Goal: Transaction & Acquisition: Purchase product/service

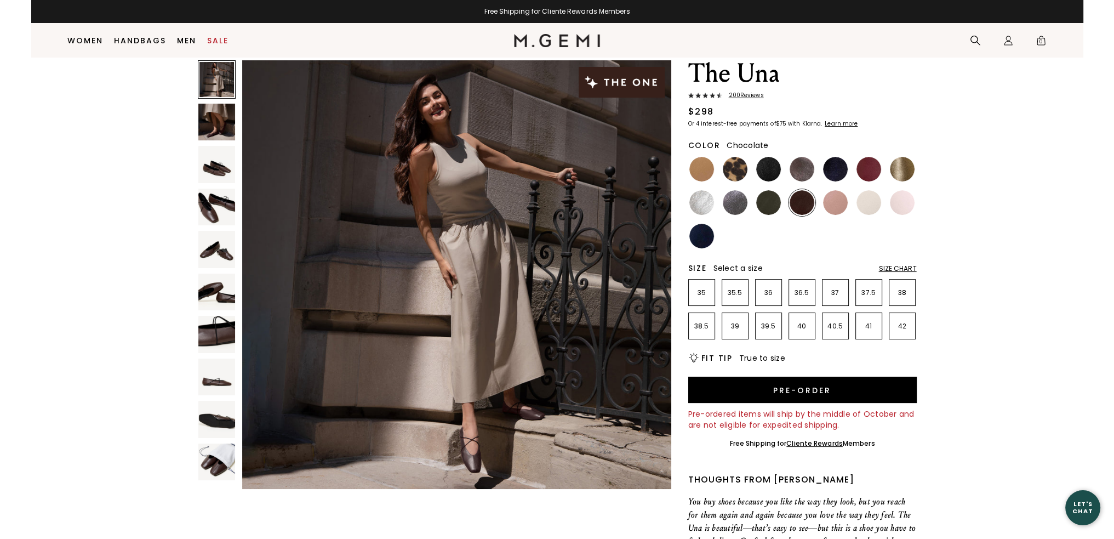
scroll to position [31, 0]
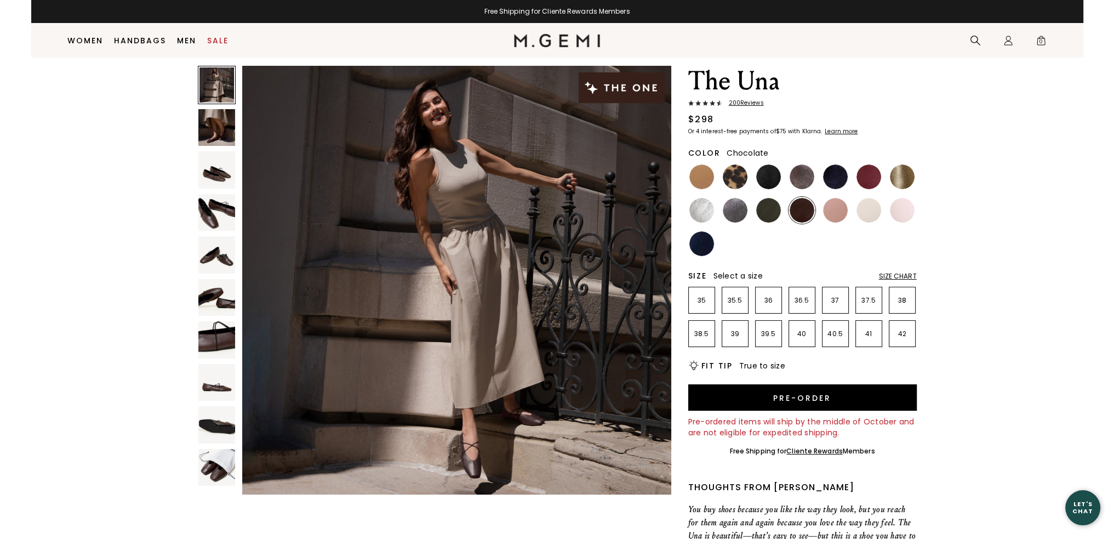
click at [217, 302] on img at bounding box center [216, 297] width 37 height 37
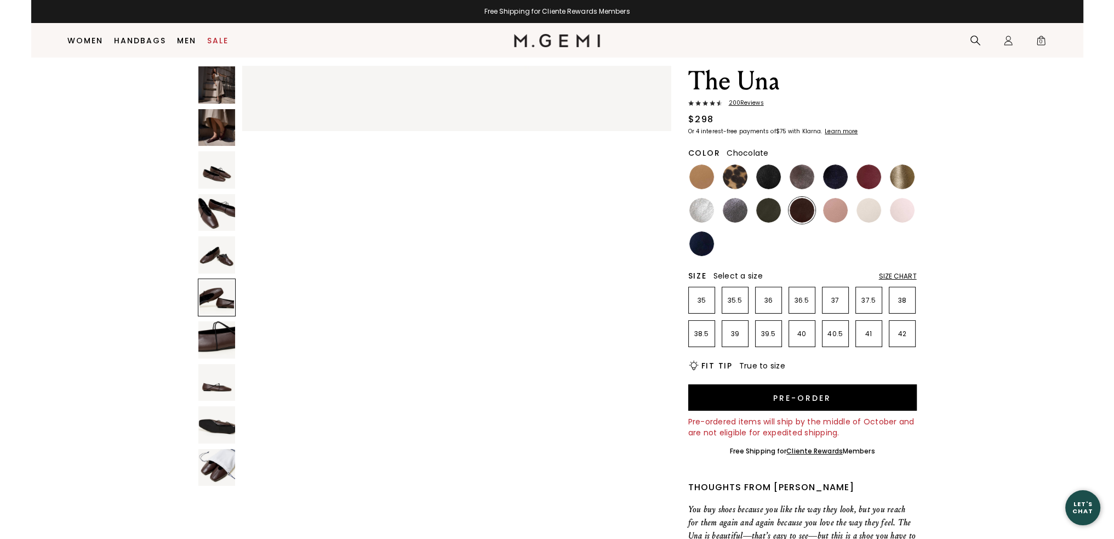
scroll to position [2157, 0]
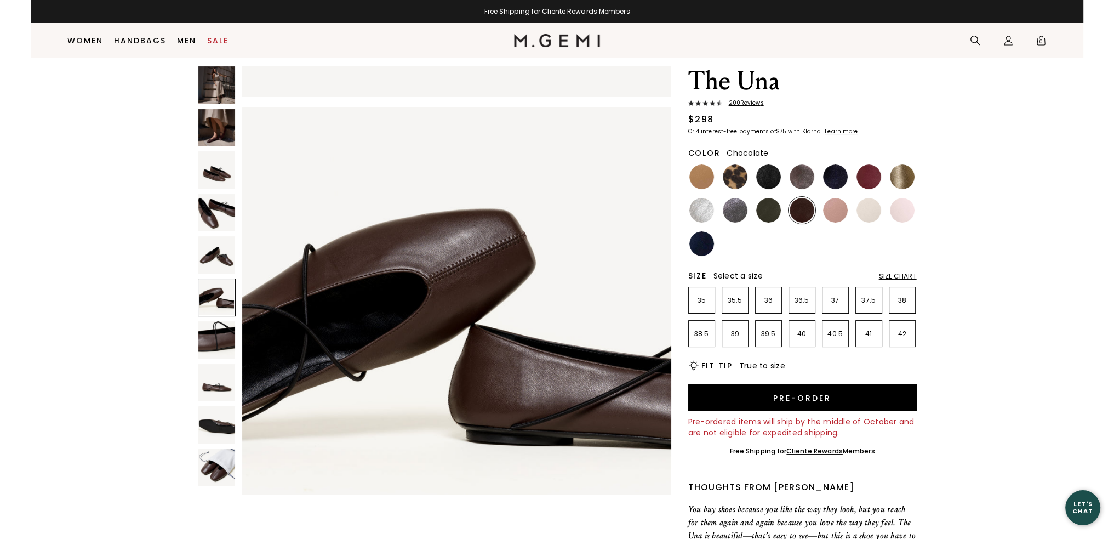
click at [214, 247] on img at bounding box center [216, 254] width 37 height 37
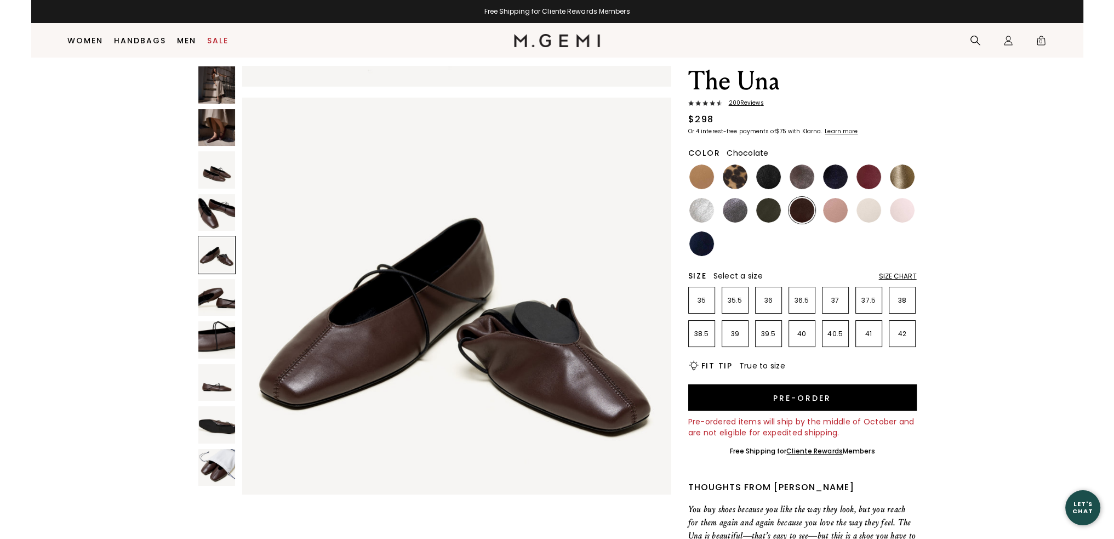
scroll to position [1726, 0]
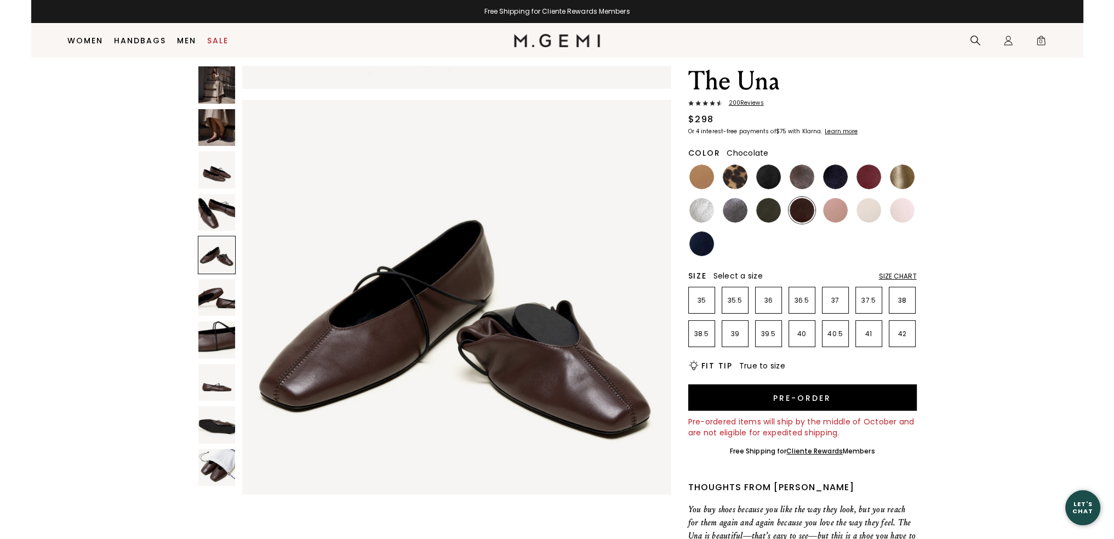
click at [209, 212] on img at bounding box center [216, 212] width 37 height 37
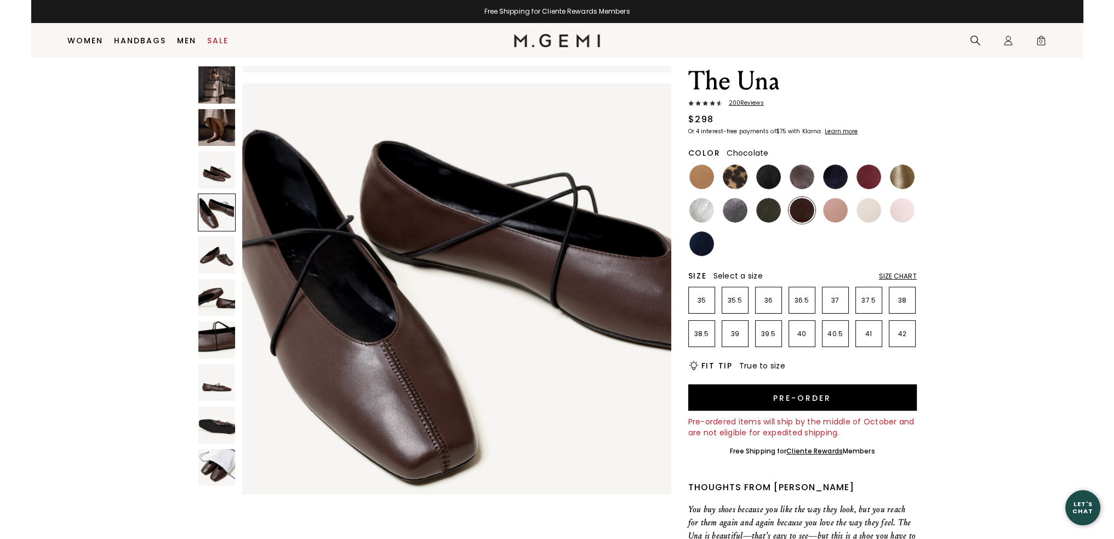
scroll to position [1295, 0]
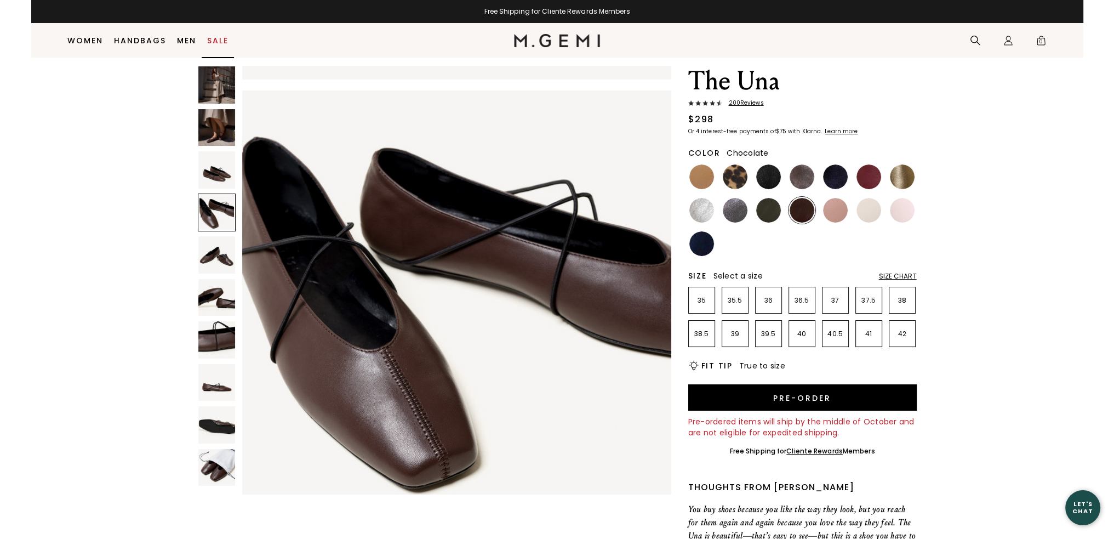
click at [214, 37] on link "Sale" at bounding box center [217, 40] width 21 height 9
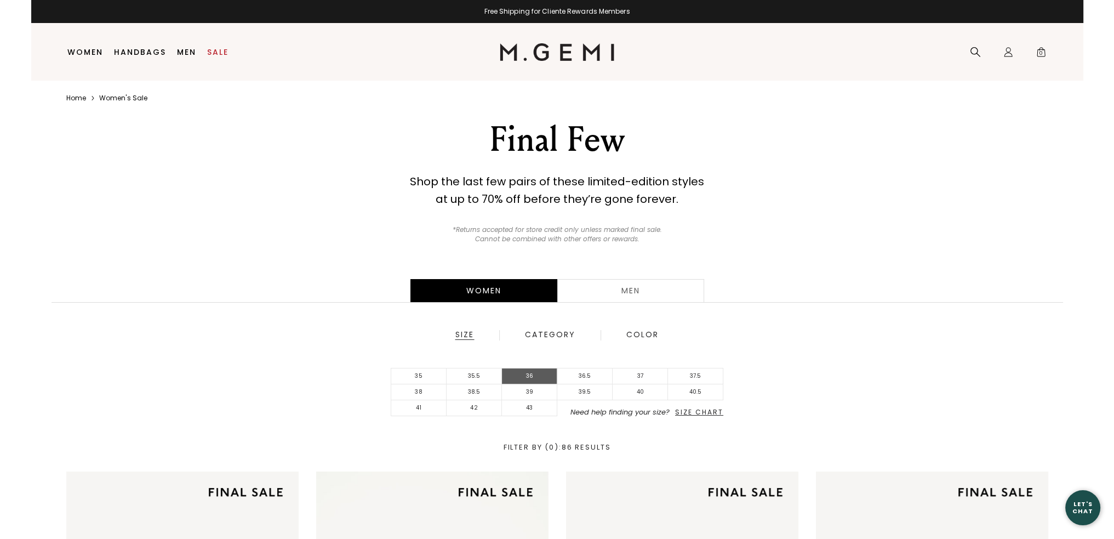
click at [535, 377] on li "36" at bounding box center [529, 376] width 55 height 16
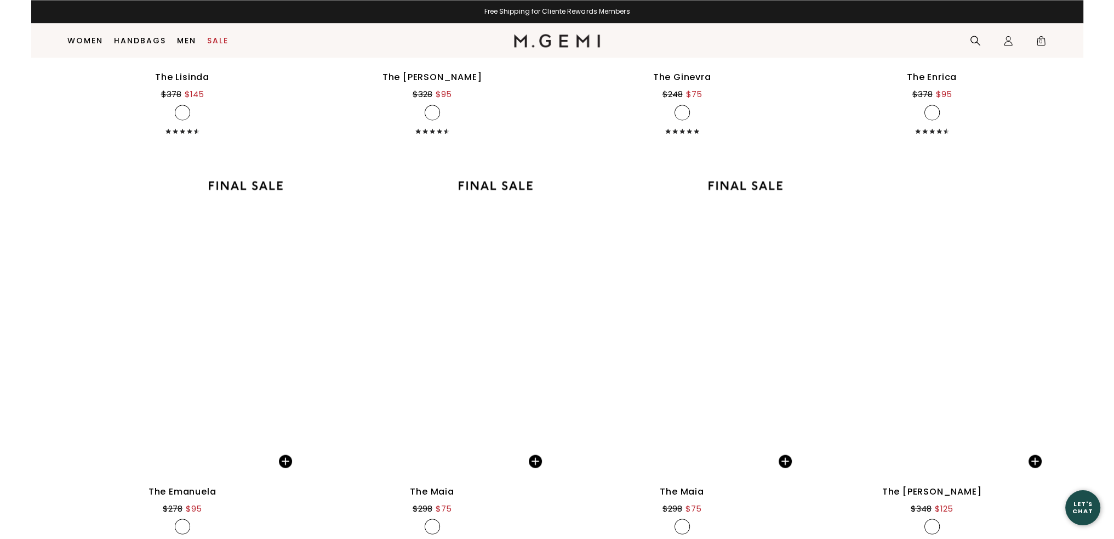
scroll to position [2443, 0]
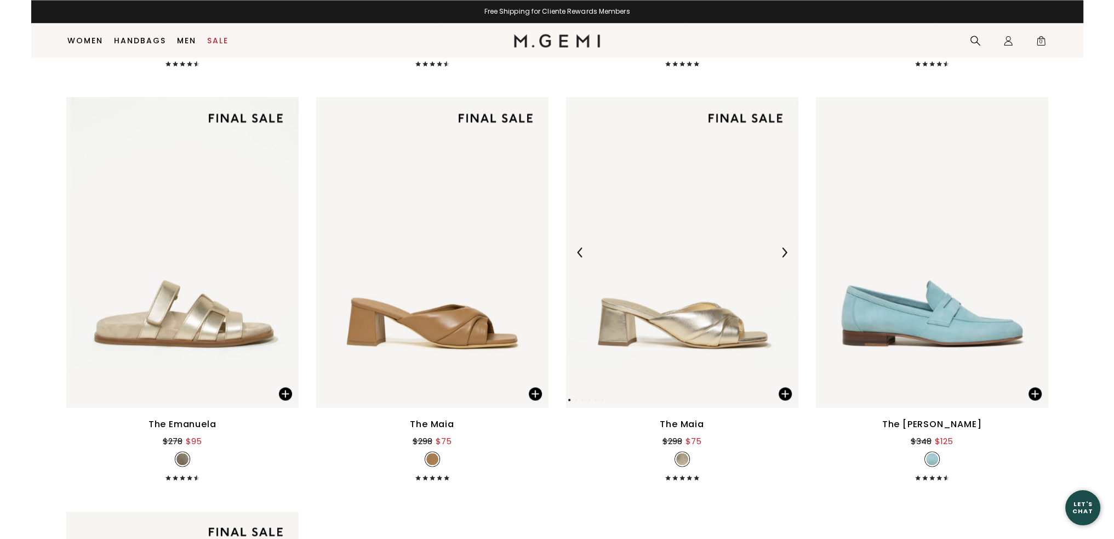
click at [665, 342] on img at bounding box center [682, 252] width 232 height 310
click at [149, 284] on img at bounding box center [182, 252] width 232 height 310
click at [198, 230] on img at bounding box center [182, 252] width 232 height 310
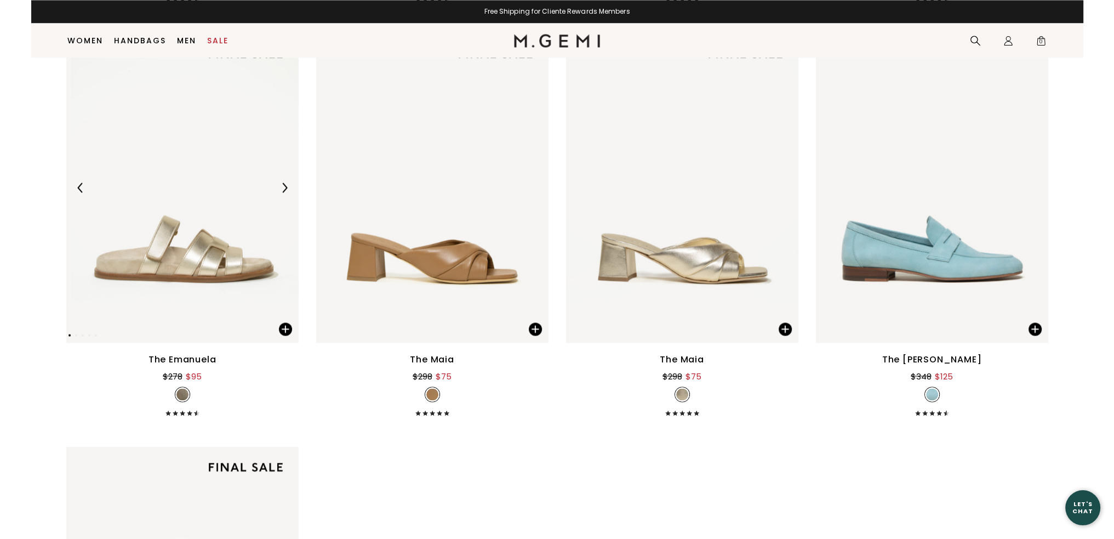
scroll to position [2388, 0]
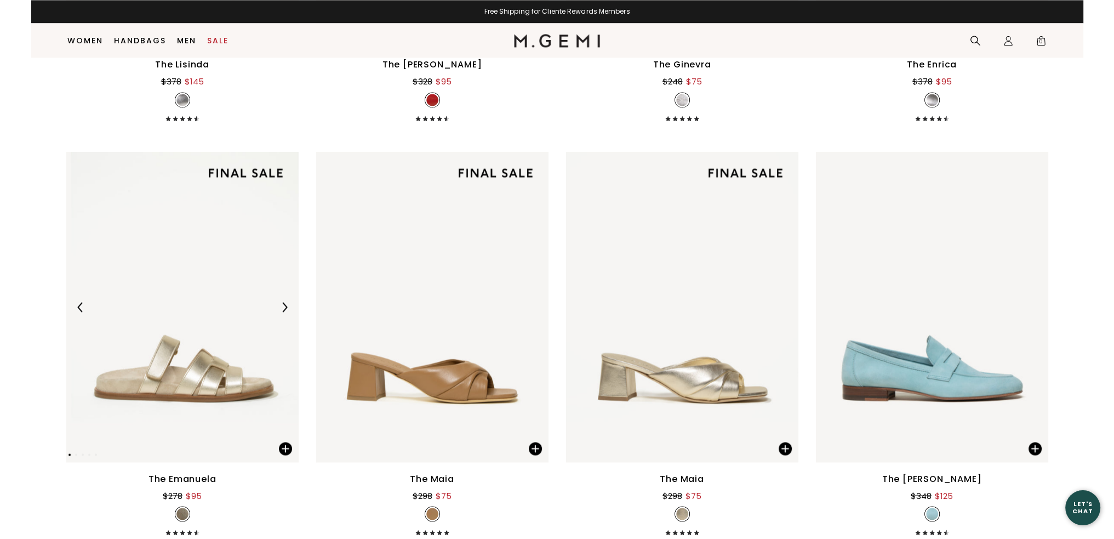
click at [280, 300] on div at bounding box center [285, 307] width 18 height 18
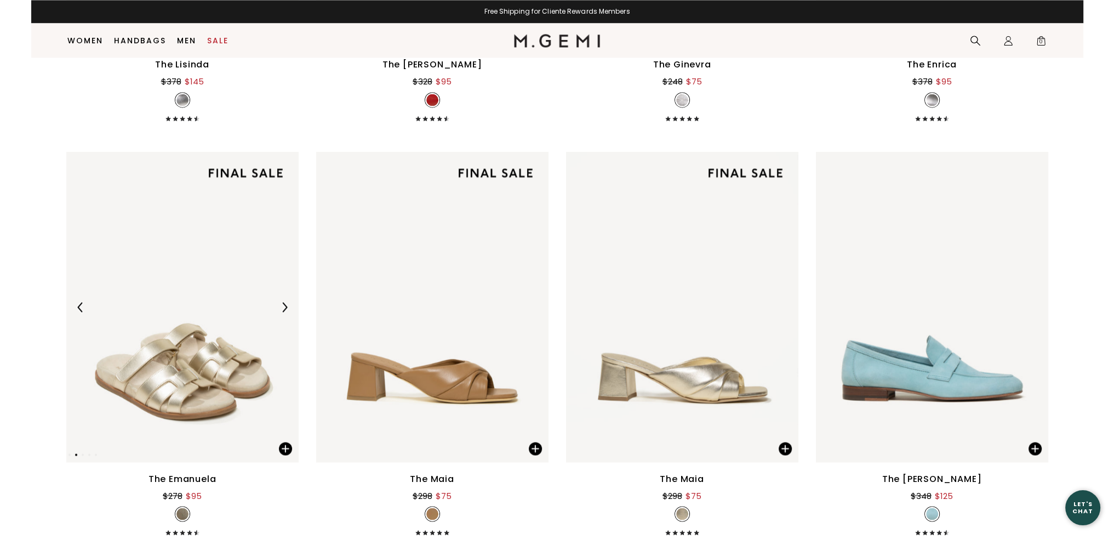
click at [280, 300] on div at bounding box center [285, 307] width 18 height 18
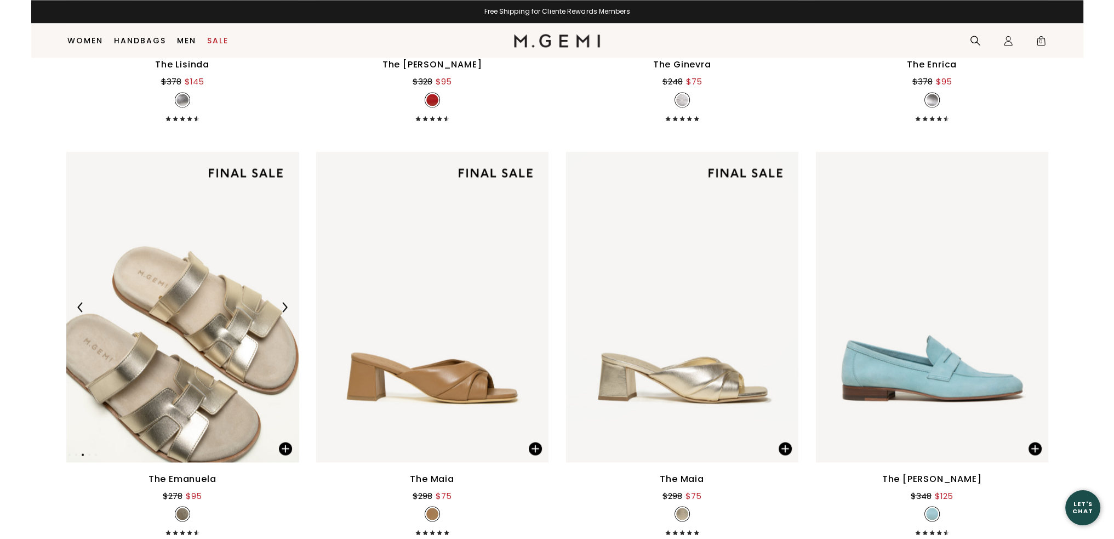
click at [280, 300] on div at bounding box center [285, 307] width 18 height 18
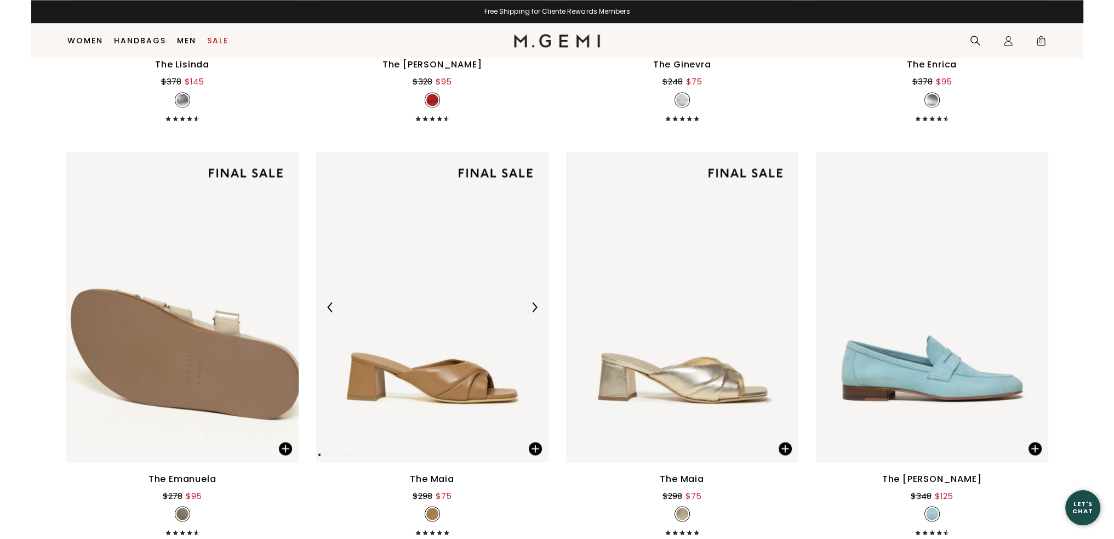
click at [533, 312] on div at bounding box center [535, 307] width 18 height 18
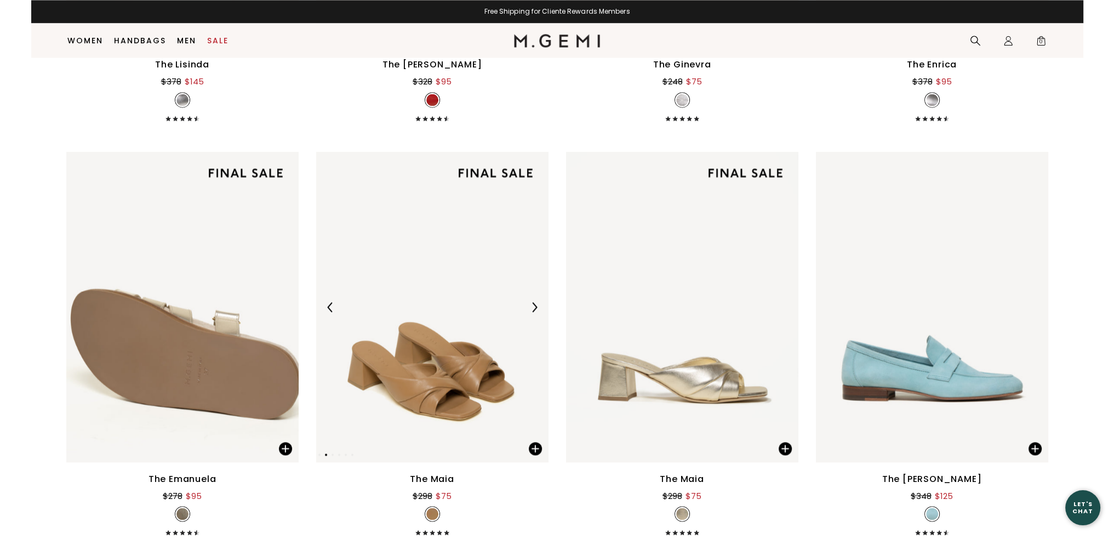
click at [533, 312] on div at bounding box center [535, 307] width 18 height 18
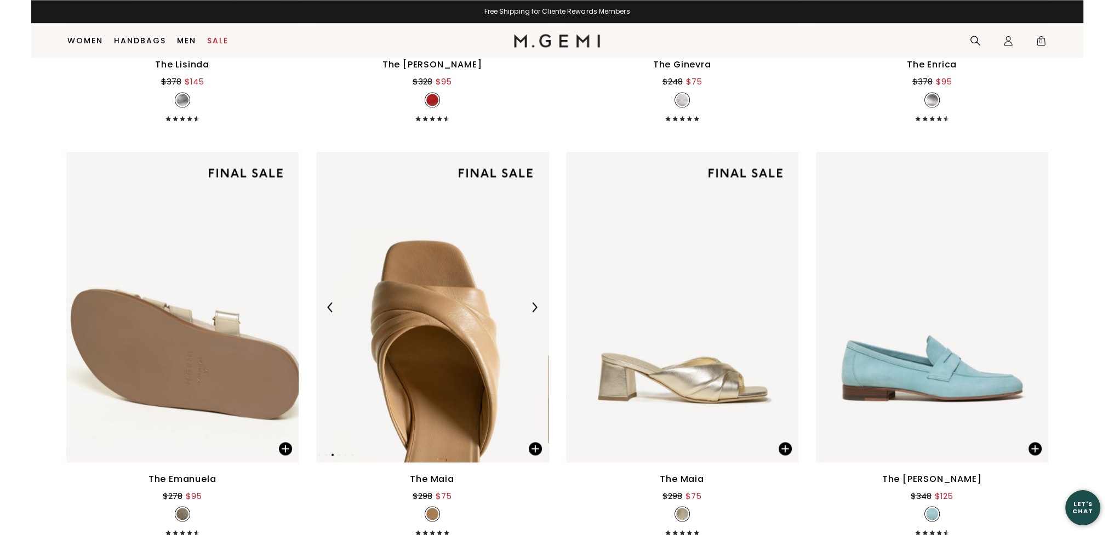
click at [533, 312] on div at bounding box center [535, 307] width 18 height 18
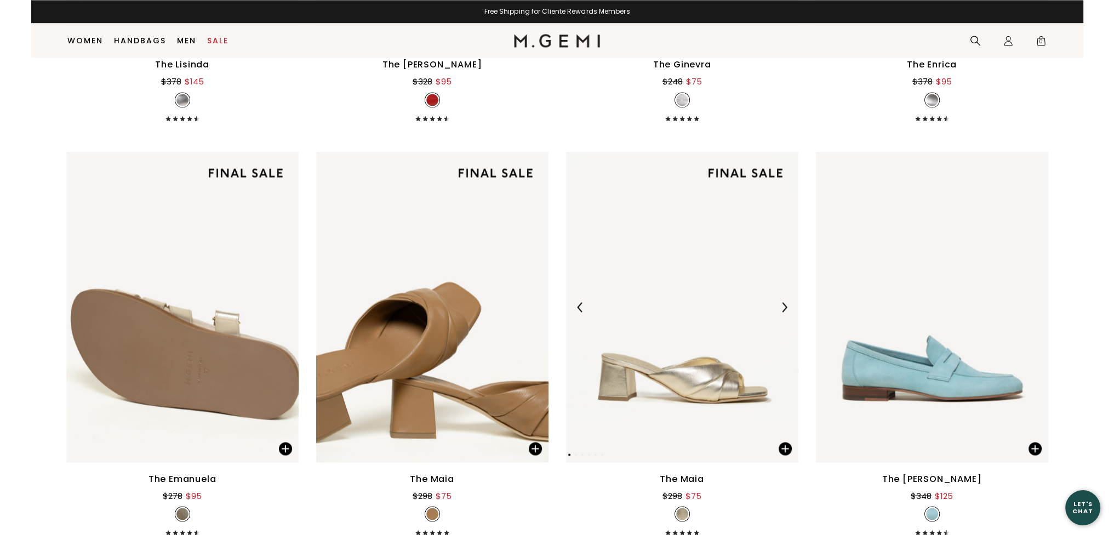
click at [790, 305] on div at bounding box center [785, 307] width 18 height 18
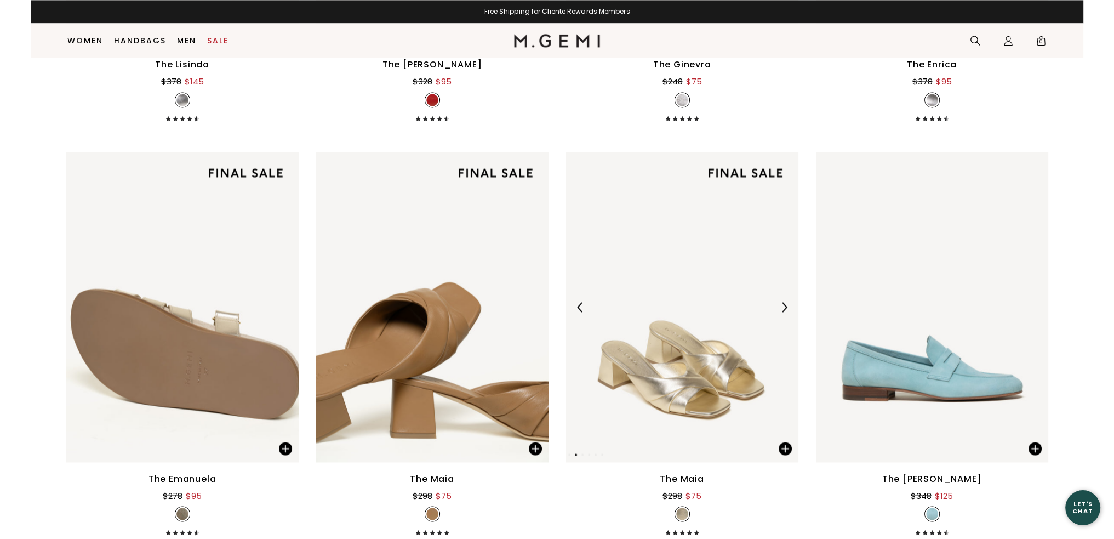
click at [789, 305] on div at bounding box center [785, 307] width 18 height 18
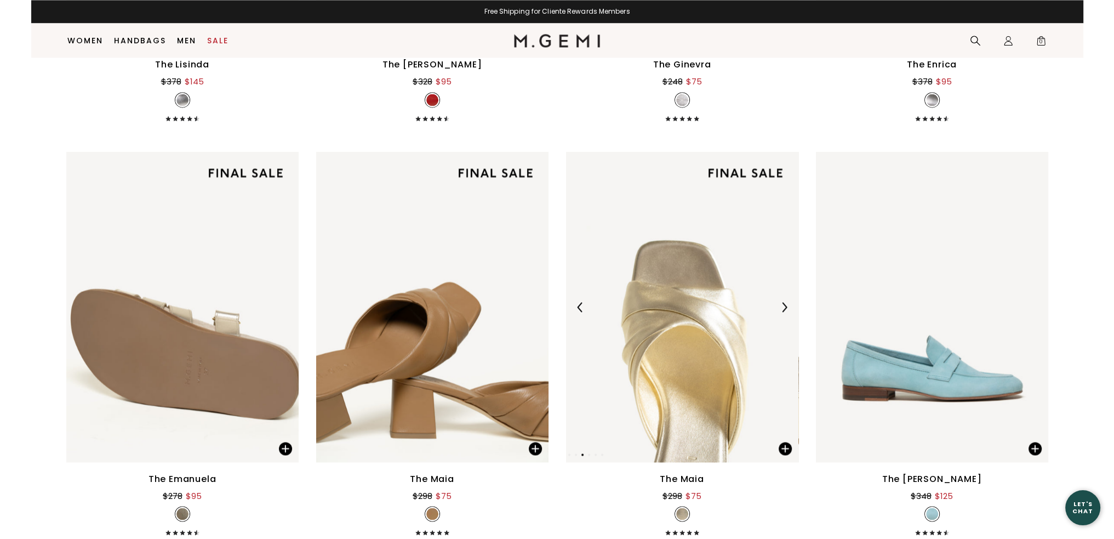
click at [789, 305] on div at bounding box center [785, 307] width 18 height 18
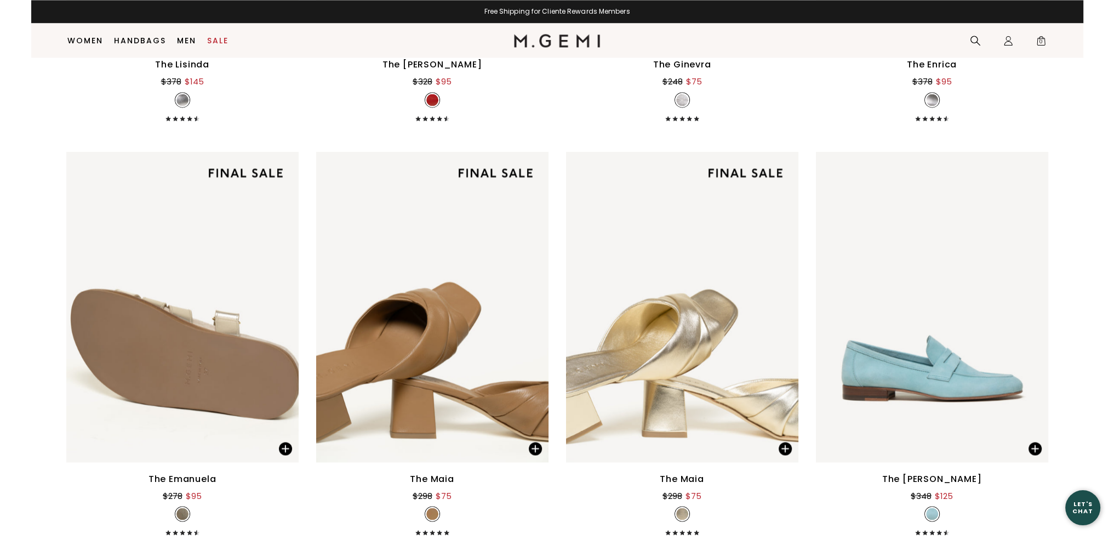
scroll to position [2114, 0]
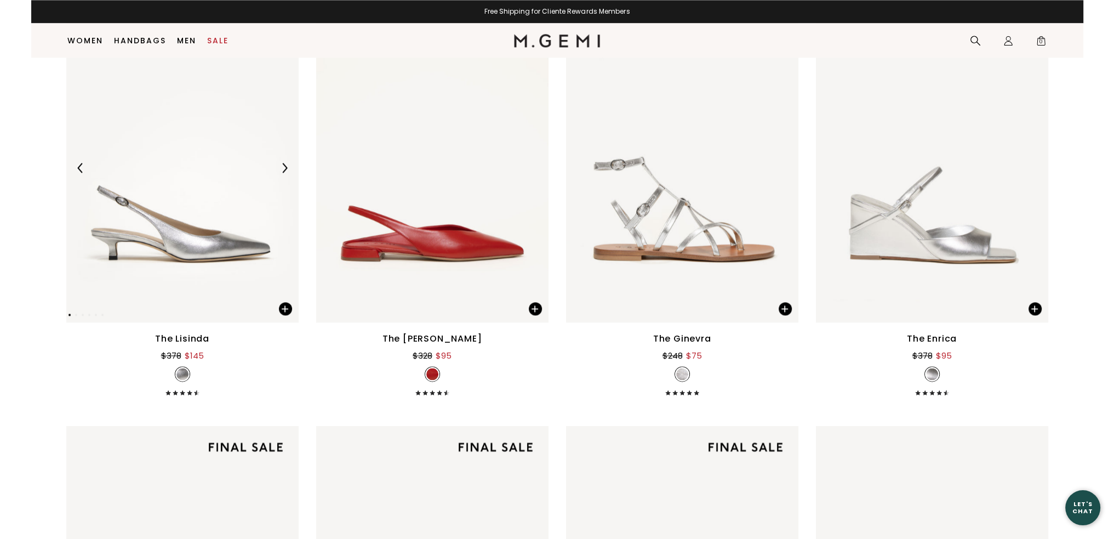
click at [286, 167] on img at bounding box center [285, 168] width 10 height 10
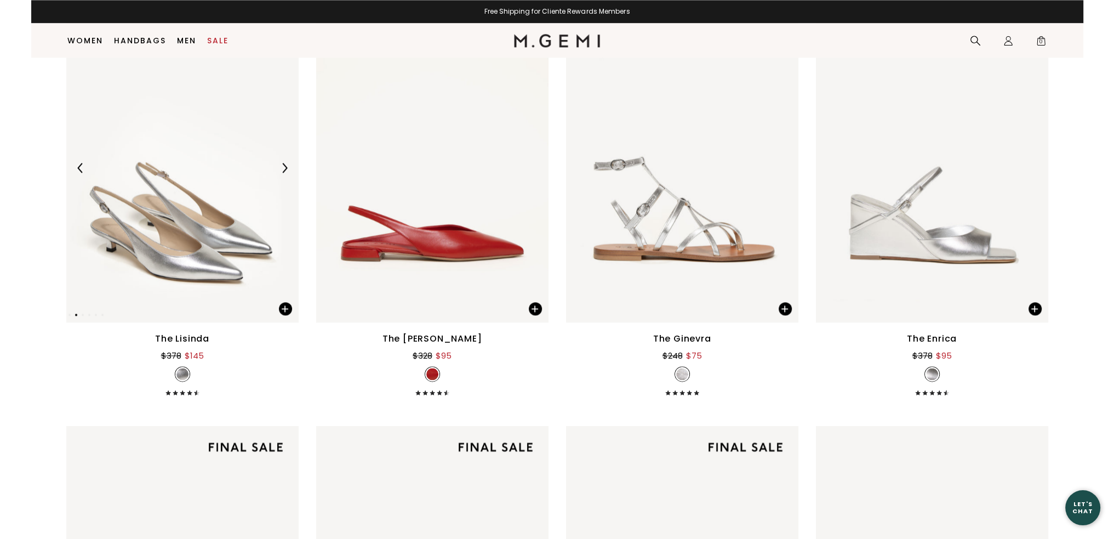
click at [286, 167] on img at bounding box center [285, 168] width 10 height 10
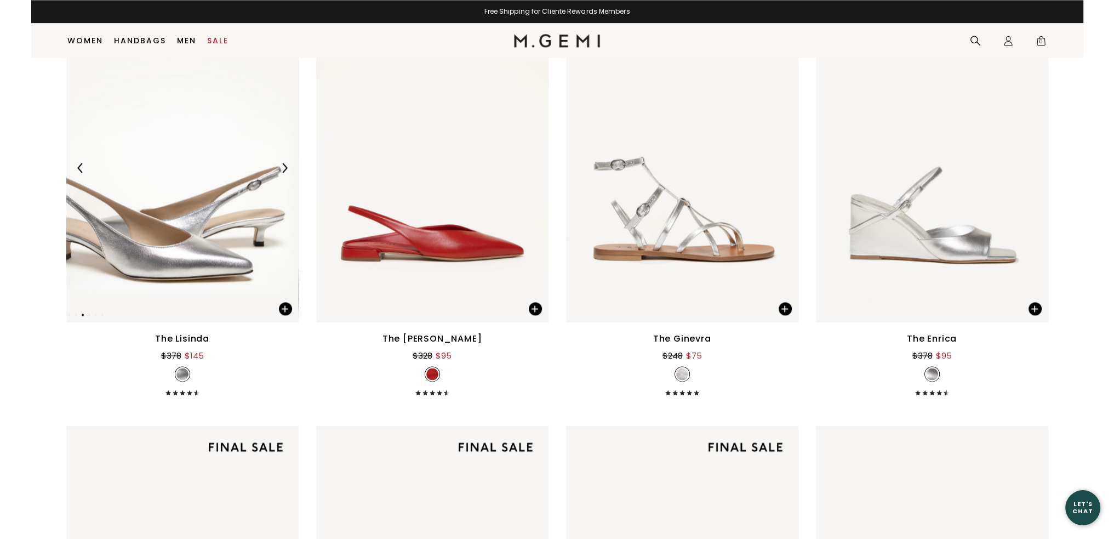
click at [287, 167] on img at bounding box center [285, 168] width 10 height 10
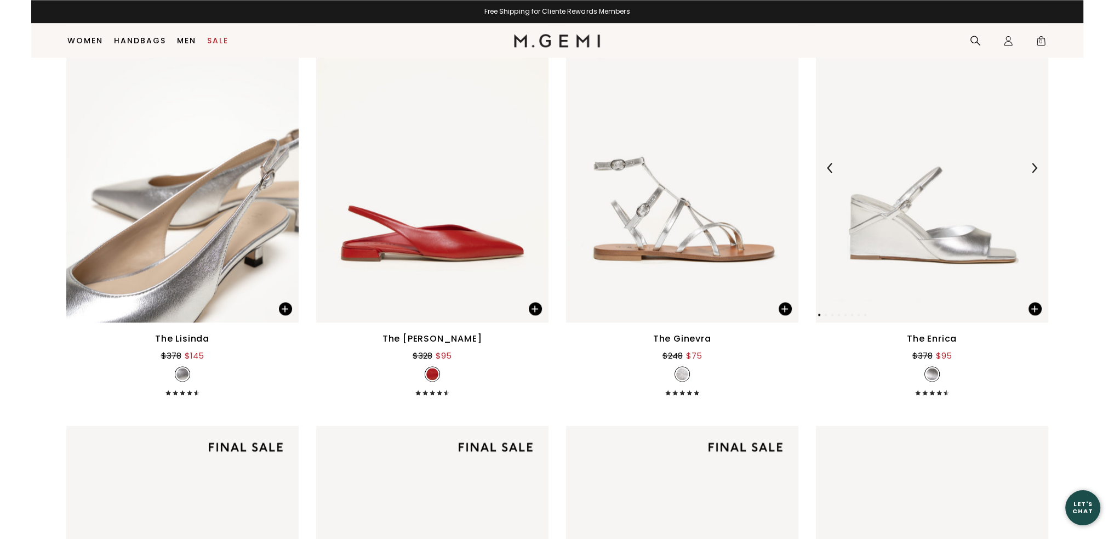
click at [1034, 167] on img at bounding box center [1034, 168] width 10 height 10
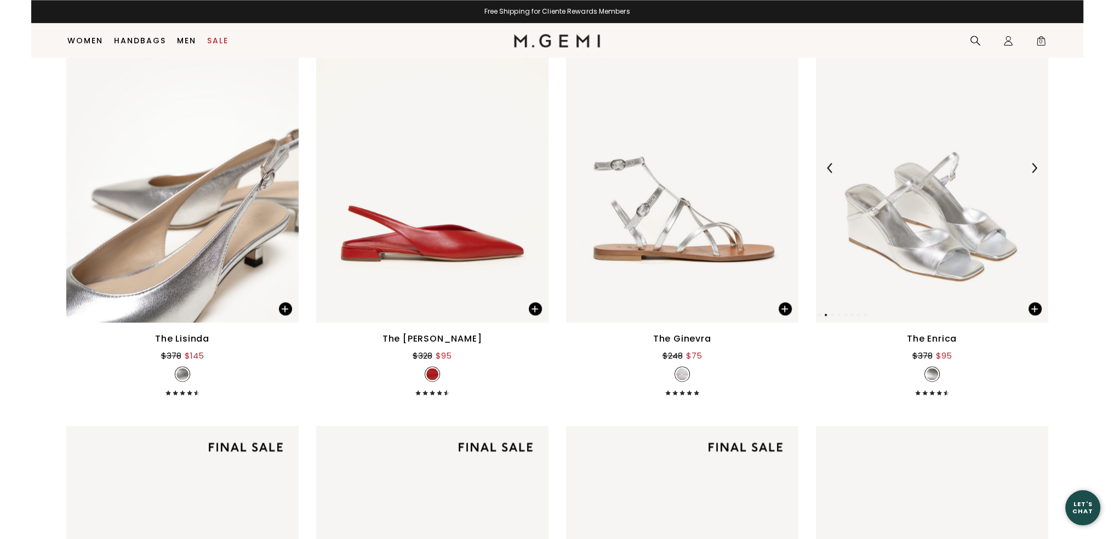
click at [1034, 167] on img at bounding box center [1034, 168] width 10 height 10
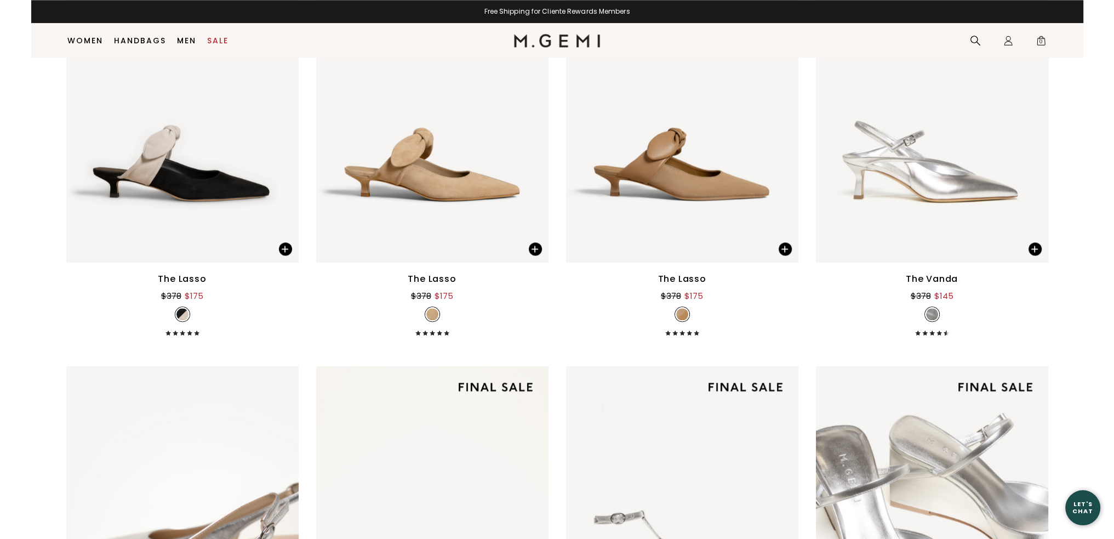
scroll to position [1676, 0]
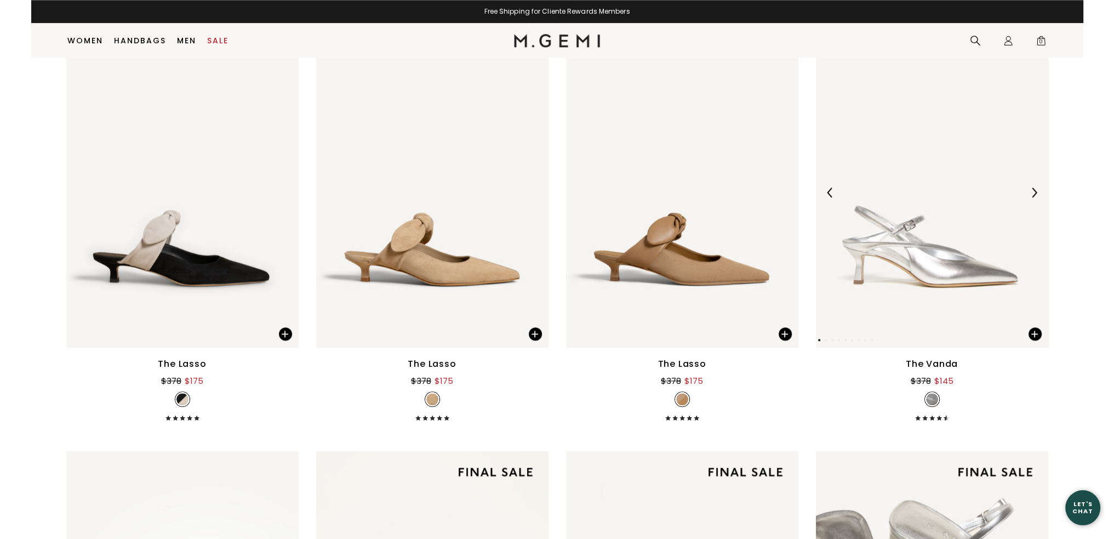
click at [1030, 190] on img at bounding box center [1034, 192] width 10 height 10
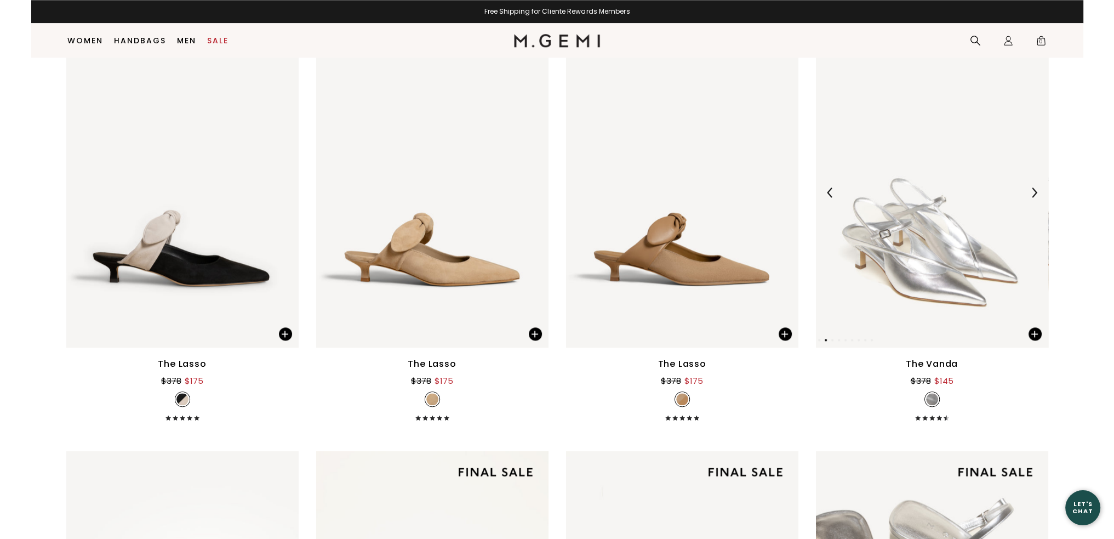
click at [1030, 190] on img at bounding box center [1034, 192] width 10 height 10
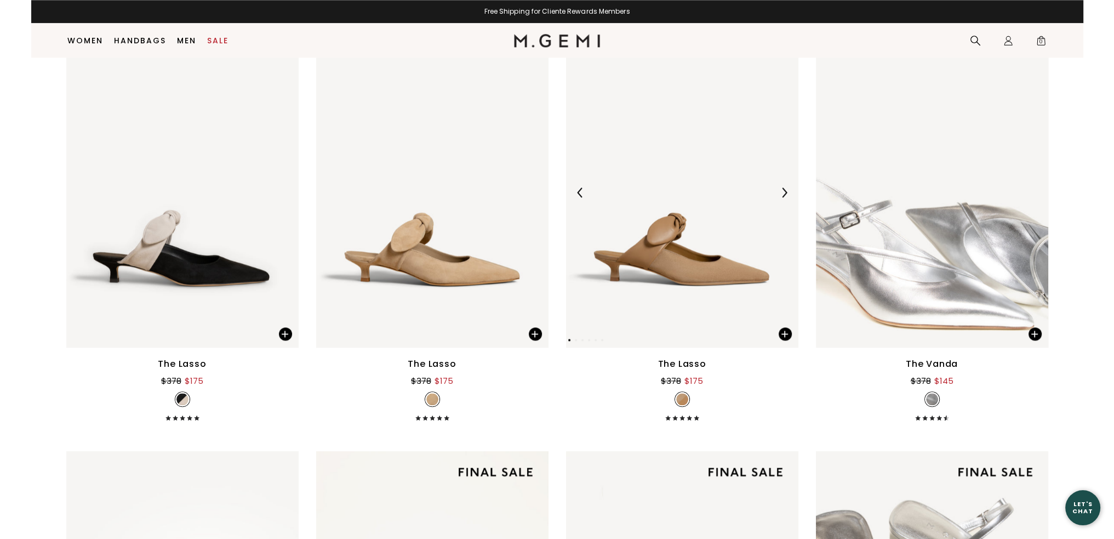
click at [787, 190] on img at bounding box center [784, 192] width 10 height 10
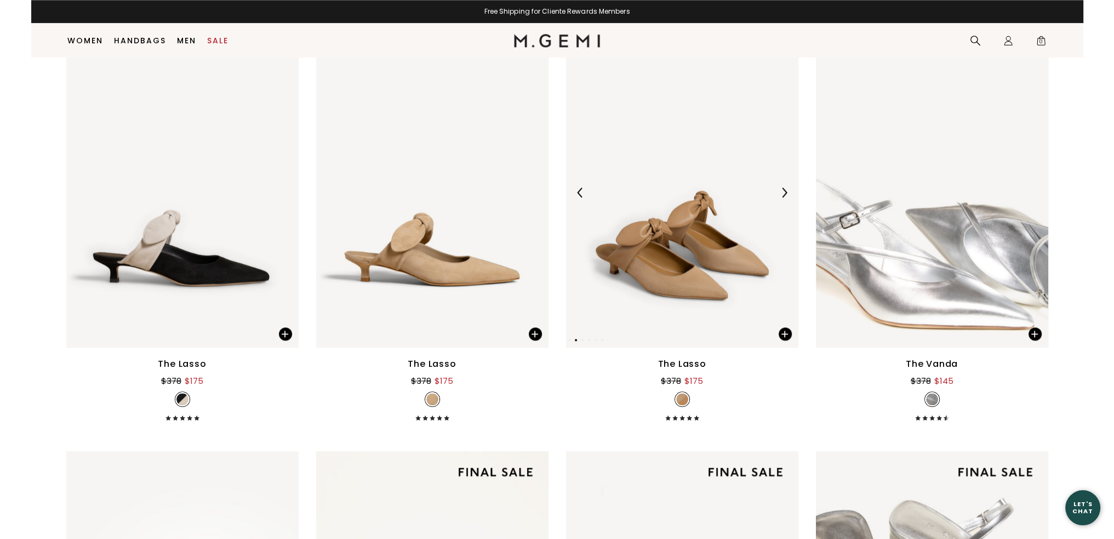
click at [787, 190] on img at bounding box center [784, 192] width 10 height 10
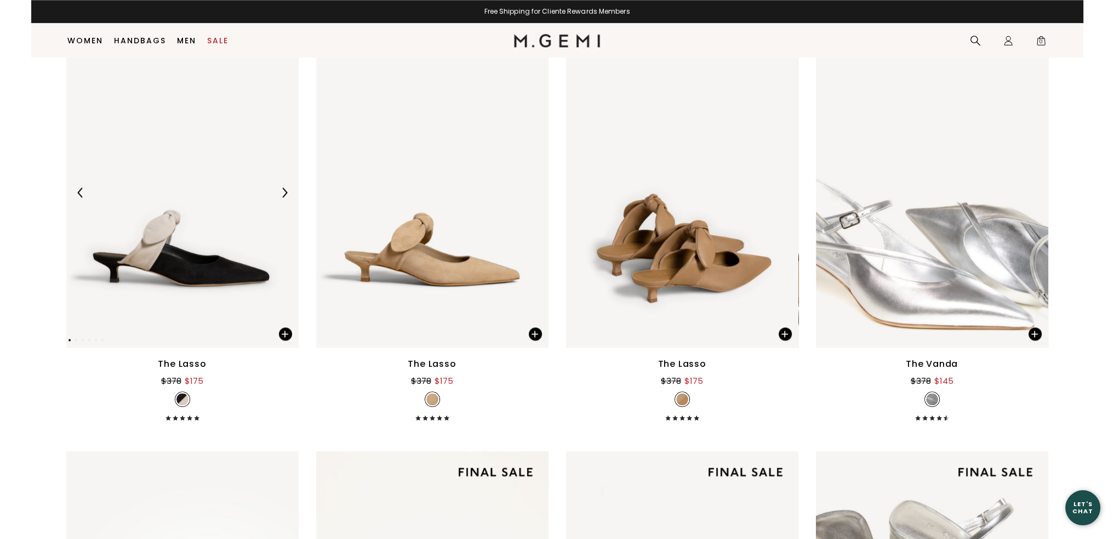
click at [284, 186] on div at bounding box center [285, 193] width 18 height 18
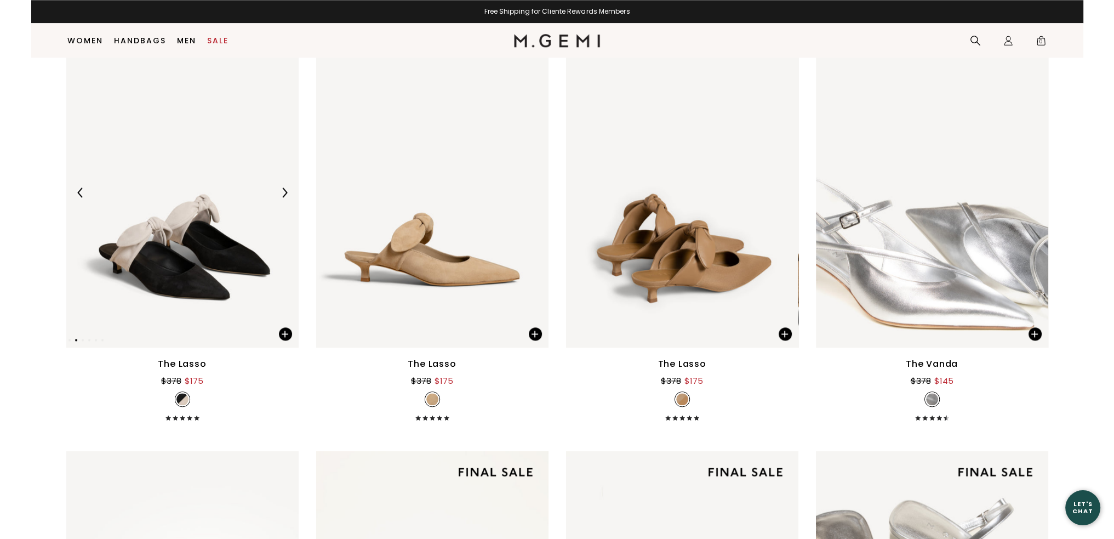
click at [284, 186] on div at bounding box center [285, 193] width 18 height 18
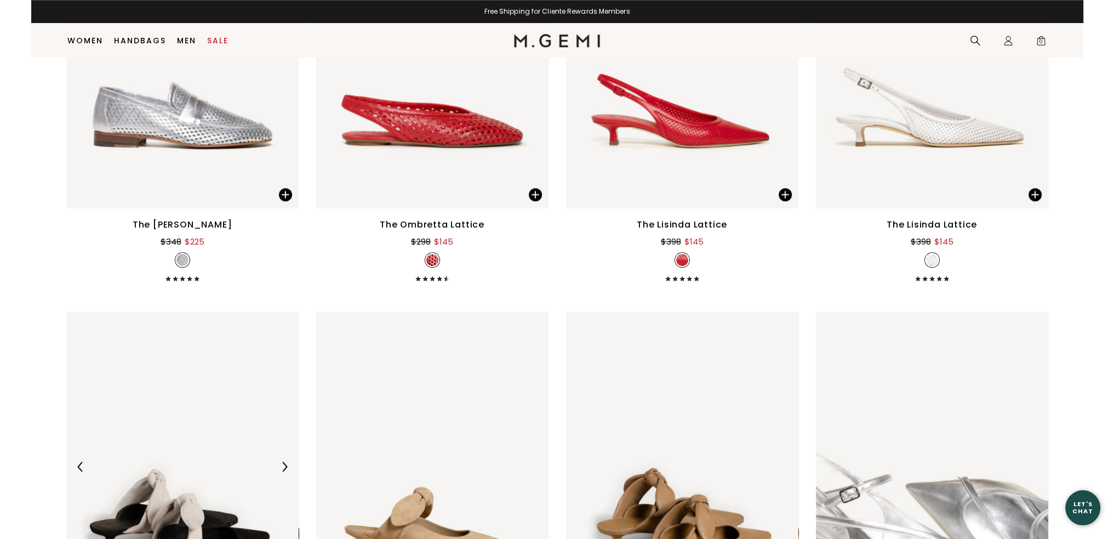
scroll to position [1237, 0]
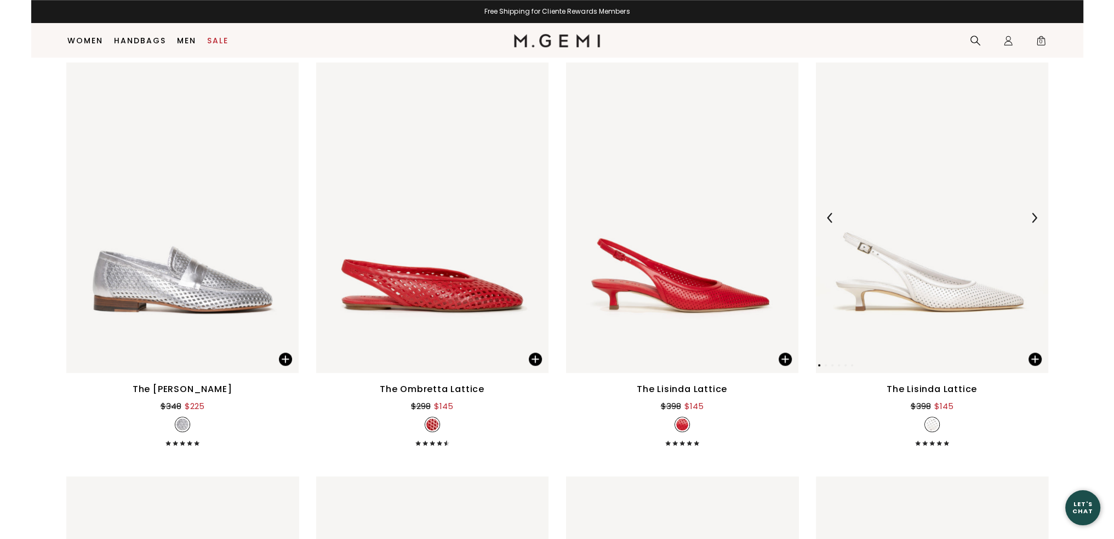
click at [1037, 216] on img at bounding box center [1034, 218] width 10 height 10
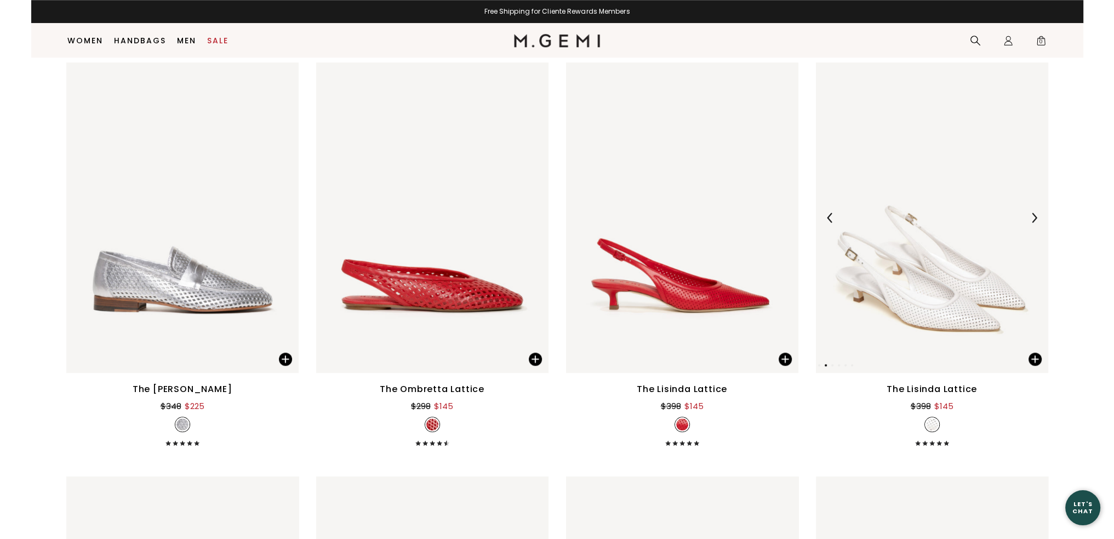
click at [1037, 216] on img at bounding box center [1034, 218] width 10 height 10
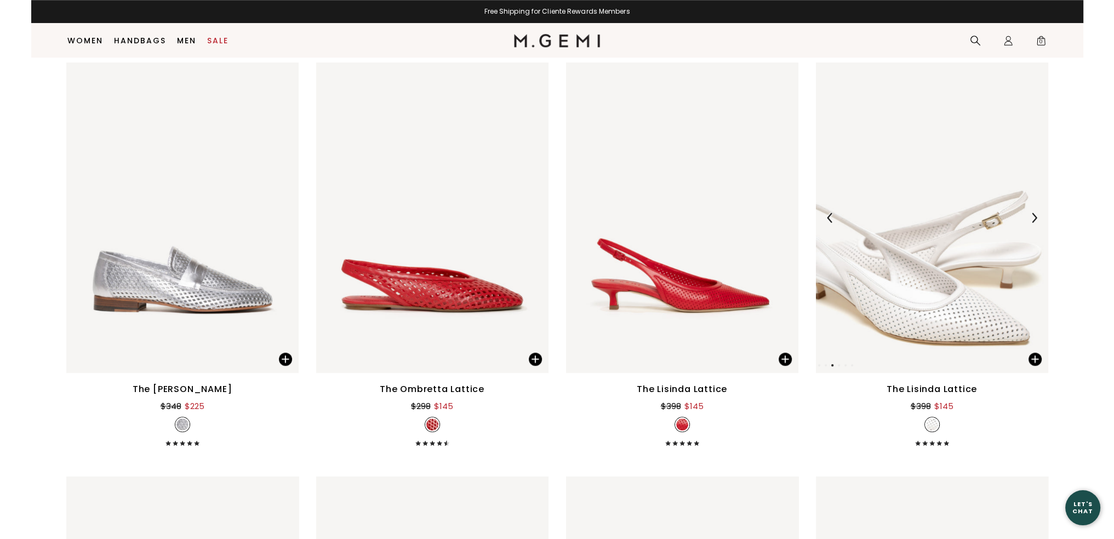
click at [1037, 216] on img at bounding box center [1034, 218] width 10 height 10
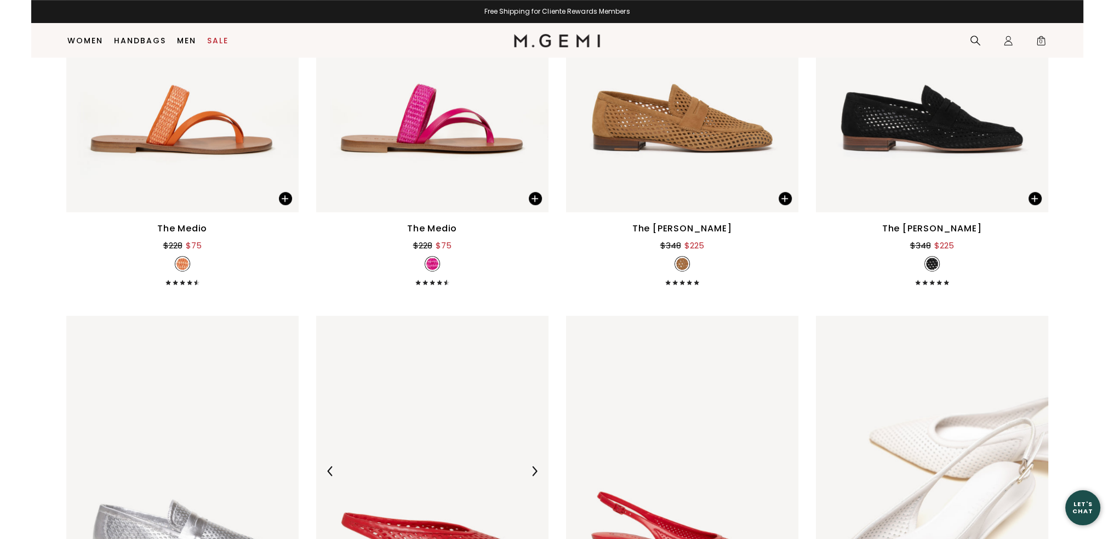
scroll to position [799, 0]
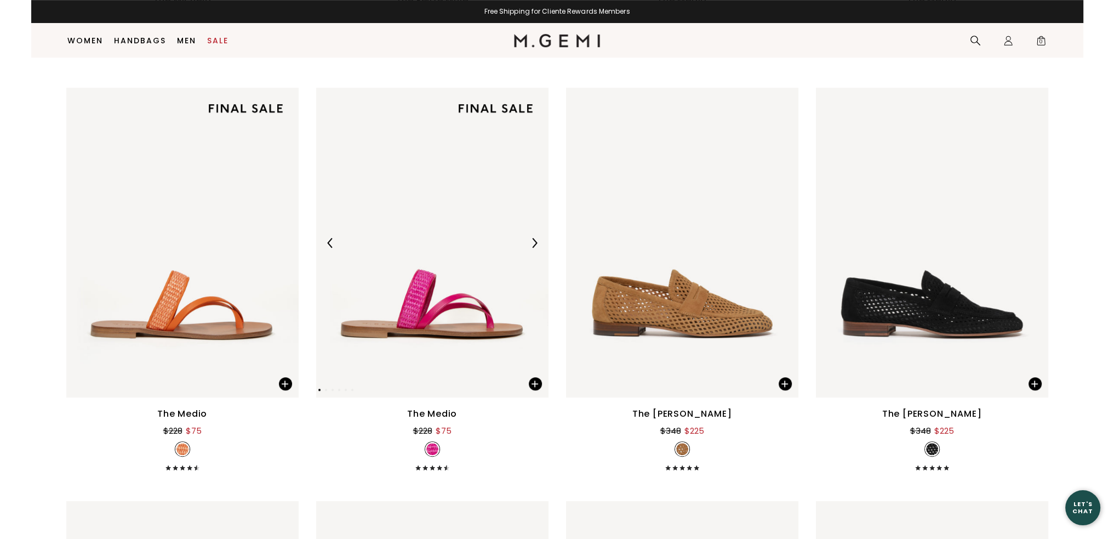
click at [533, 236] on div at bounding box center [535, 243] width 18 height 18
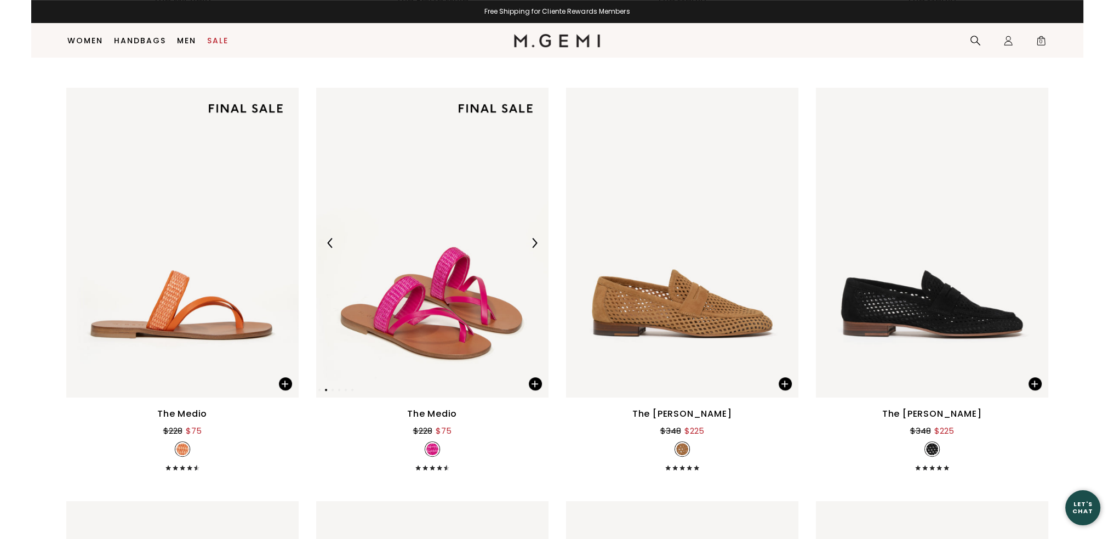
click at [533, 236] on div at bounding box center [535, 243] width 18 height 18
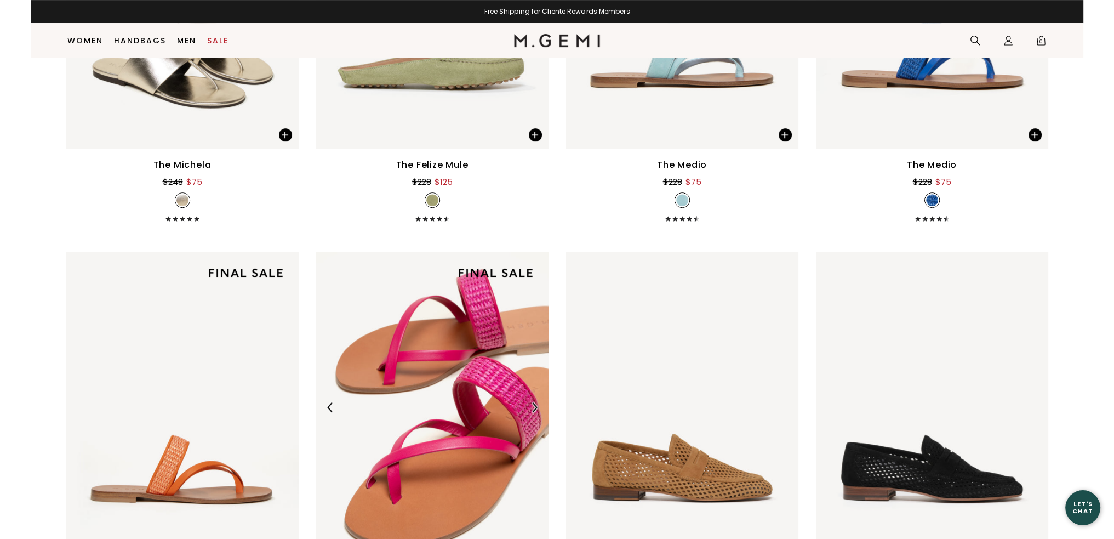
scroll to position [525, 0]
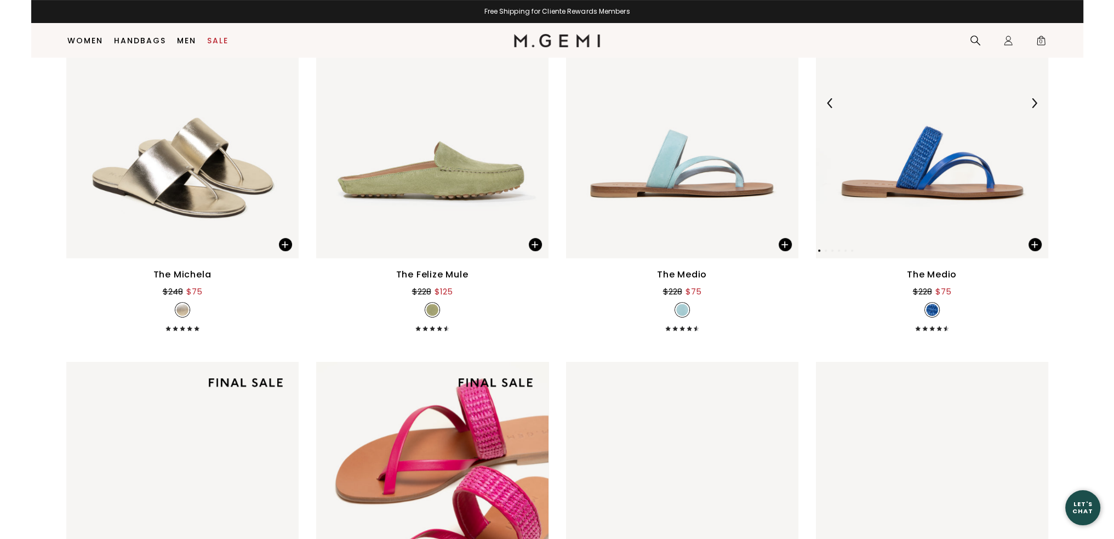
click at [1028, 100] on div at bounding box center [1035, 103] width 18 height 18
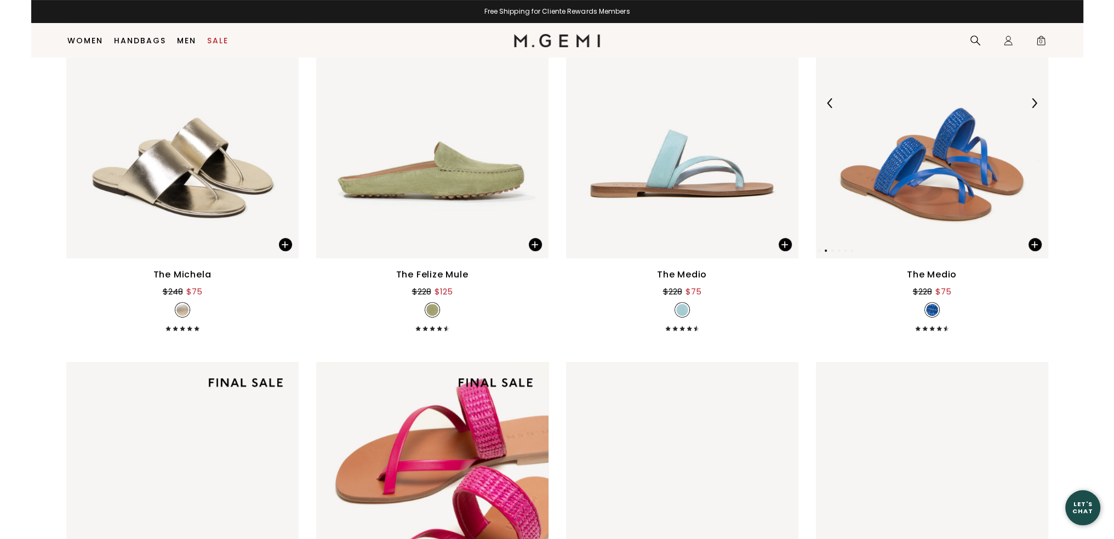
click at [1034, 101] on img at bounding box center [1034, 103] width 10 height 10
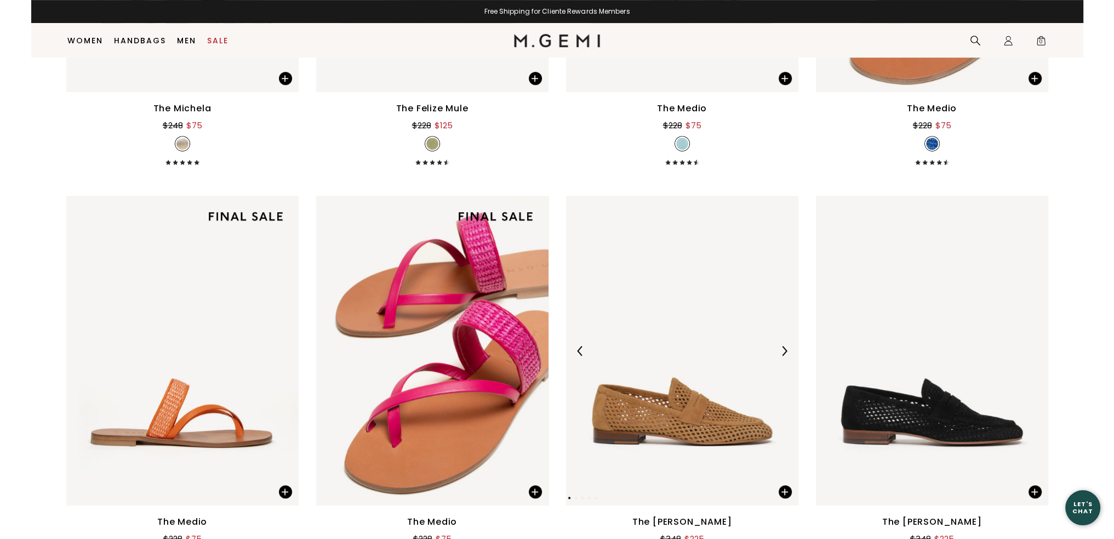
scroll to position [744, 0]
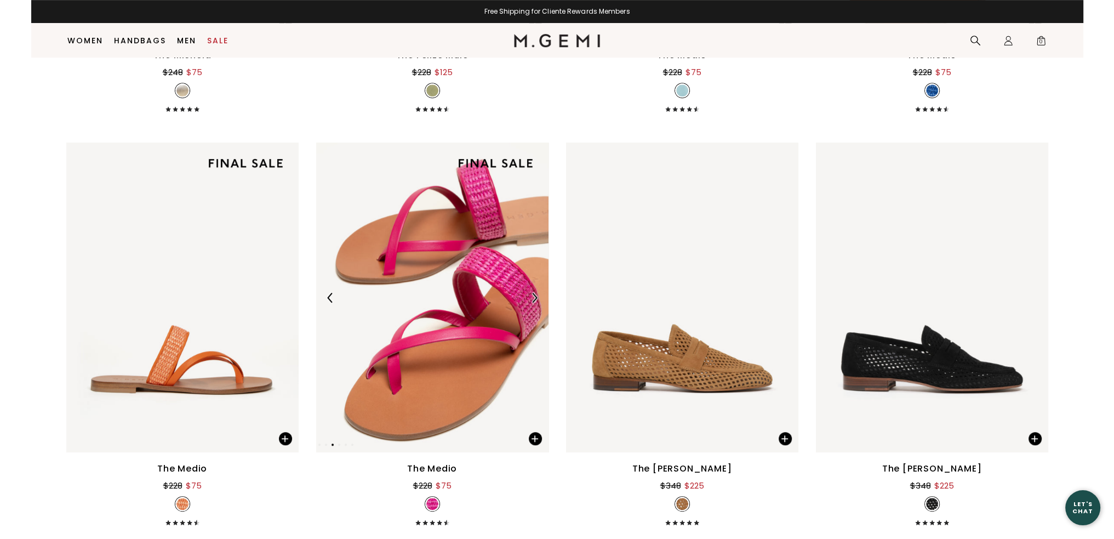
click at [458, 274] on img at bounding box center [432, 298] width 232 height 310
click at [454, 304] on div at bounding box center [432, 298] width 232 height 18
click at [413, 234] on img at bounding box center [432, 298] width 232 height 310
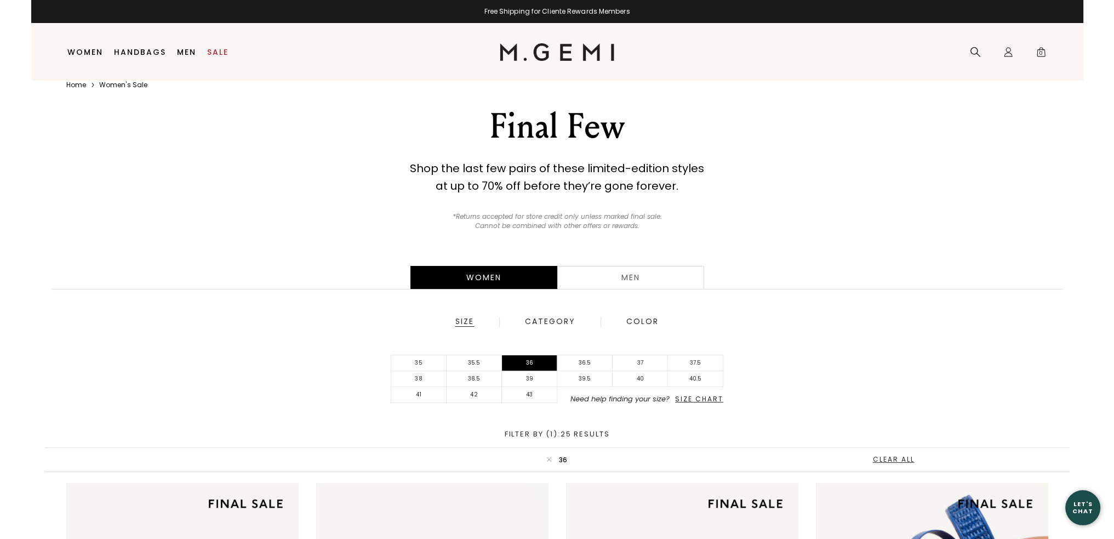
scroll to position [23, 0]
